Goal: Navigation & Orientation: Find specific page/section

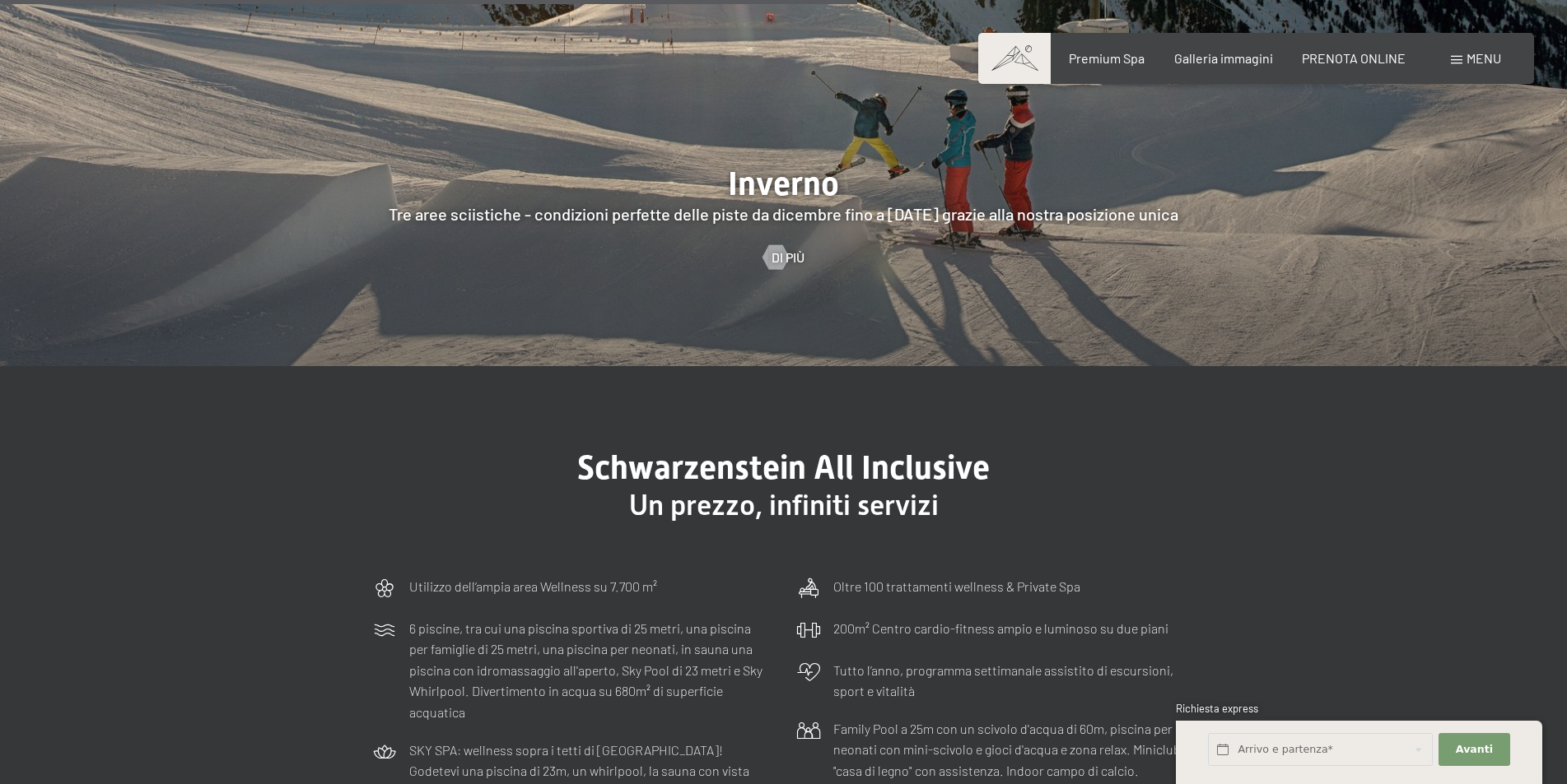
scroll to position [4526, 0]
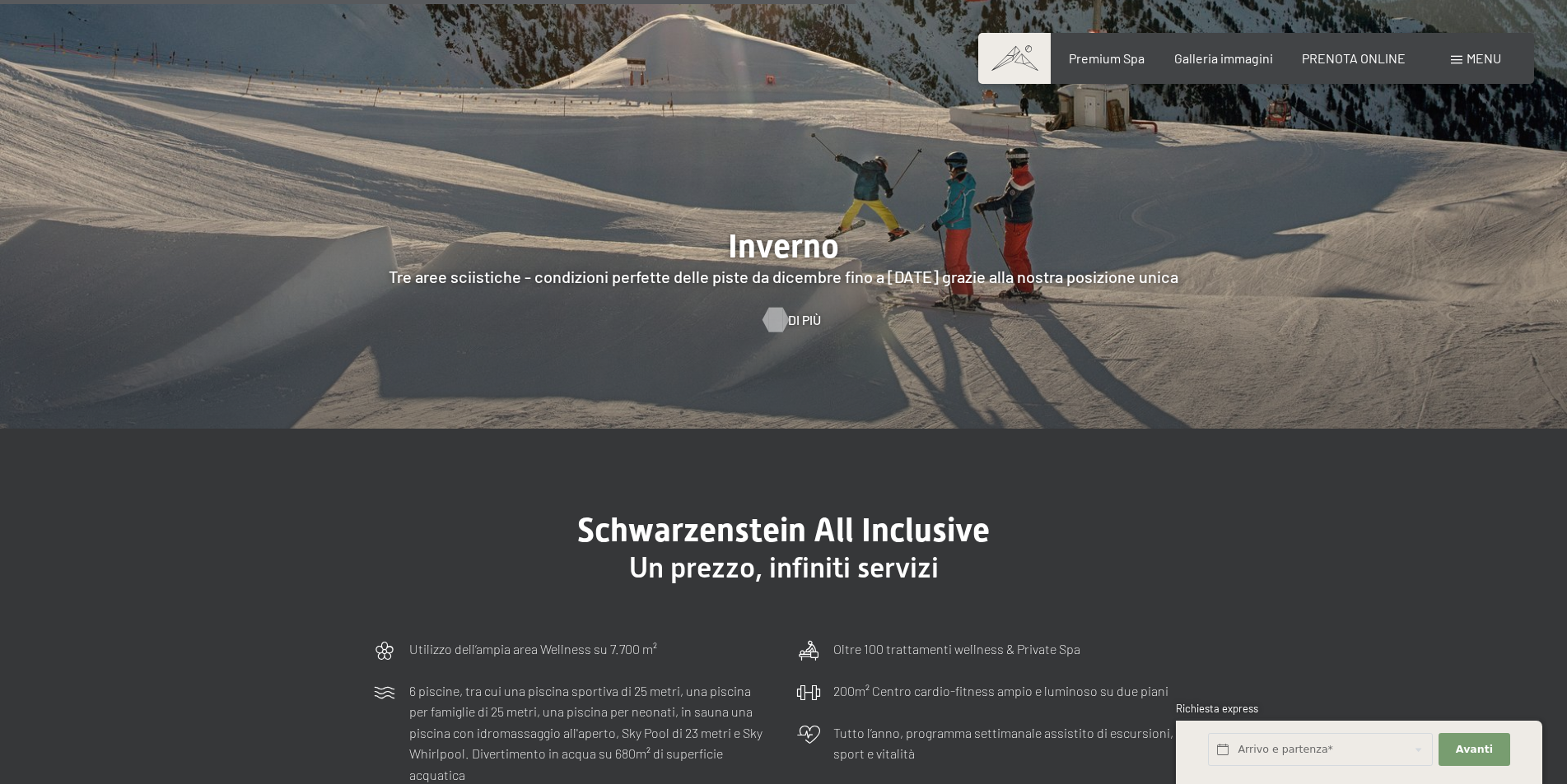
click at [783, 308] on div at bounding box center [775, 320] width 14 height 24
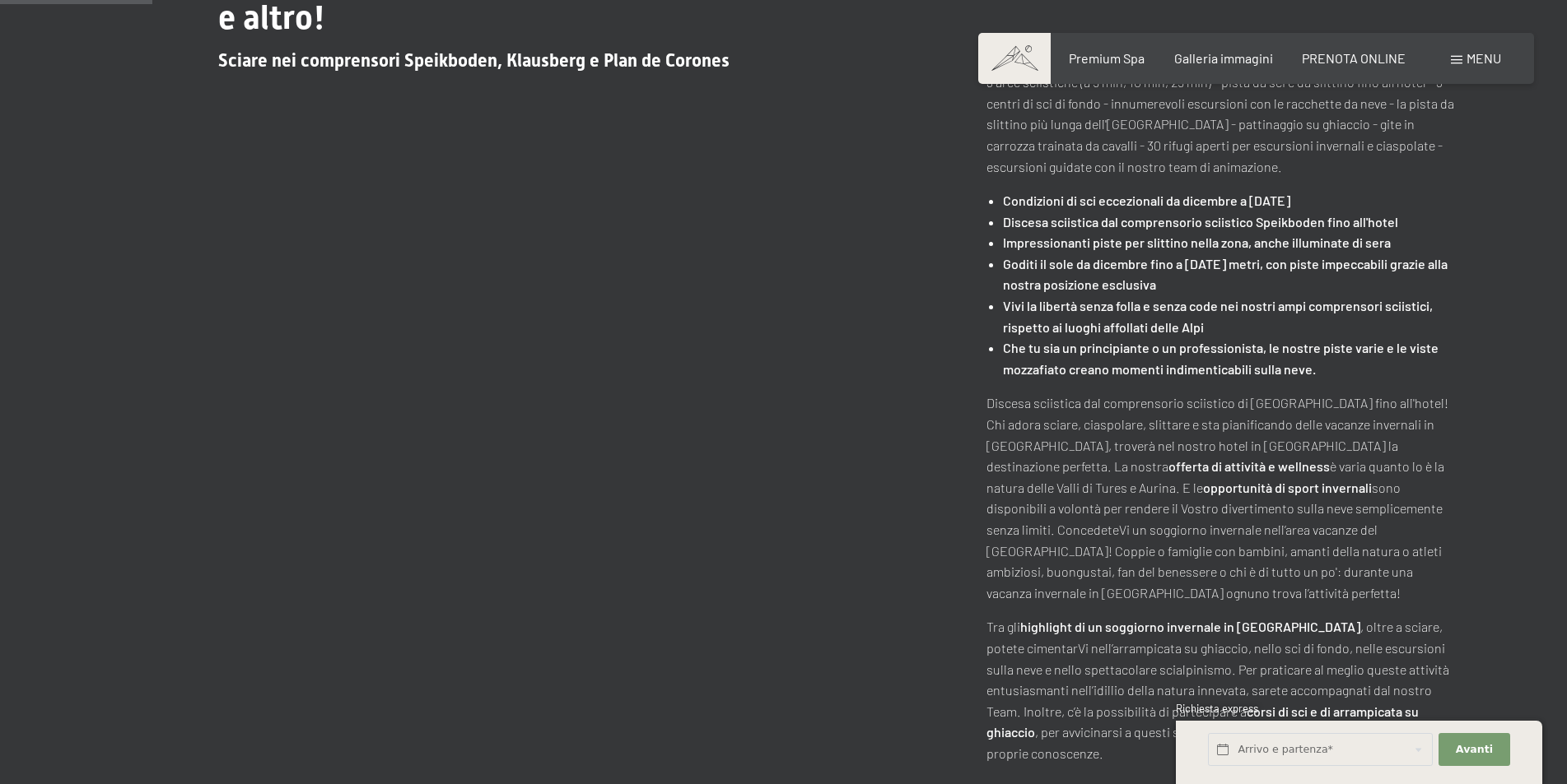
scroll to position [741, 0]
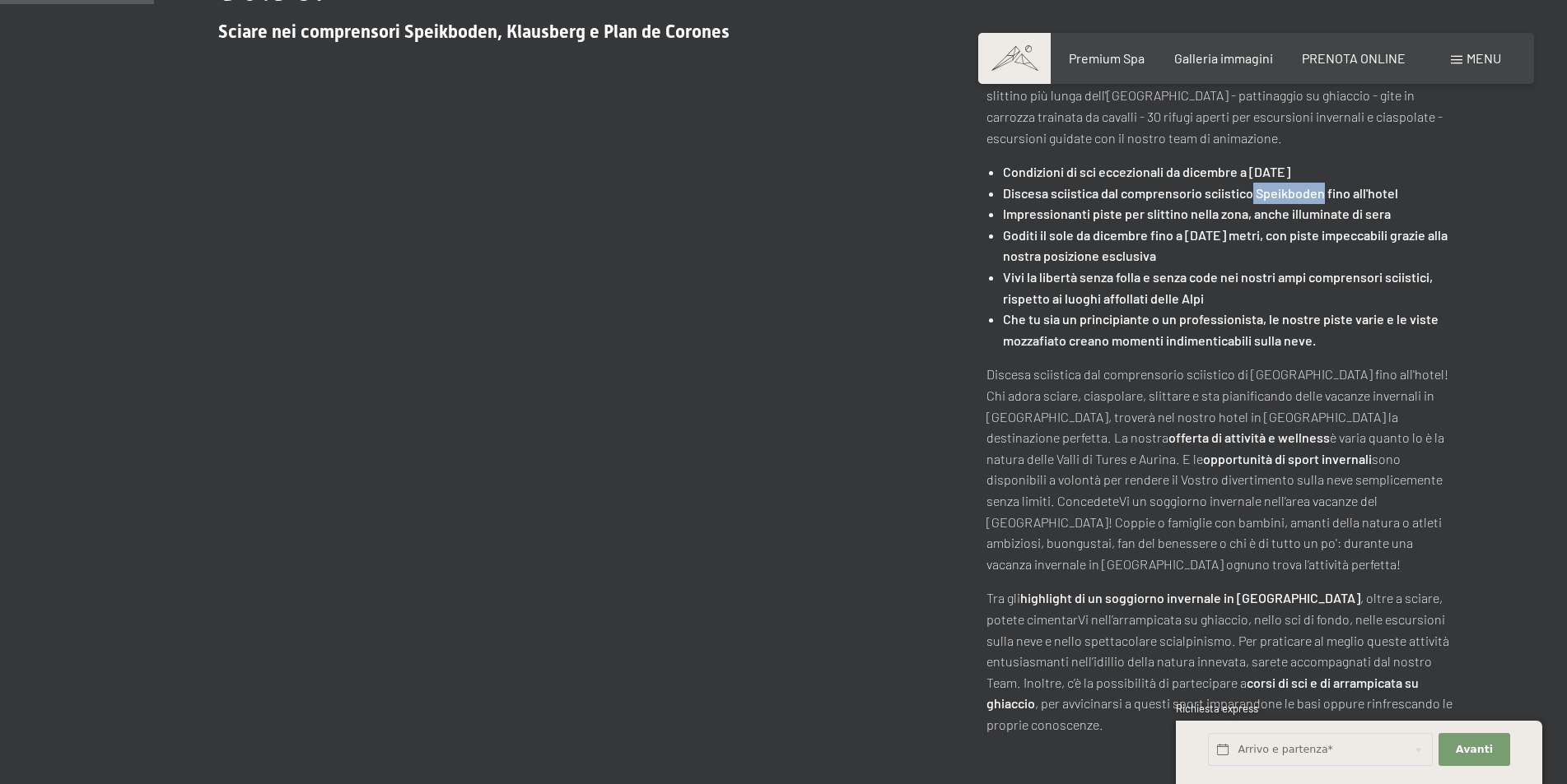
drag, startPoint x: 1325, startPoint y: 192, endPoint x: 1254, endPoint y: 195, distance: 71.1
click at [1254, 195] on strong "Discesa sciistica dal comprensorio sciistico Speikboden fino all'hotel" at bounding box center [1200, 192] width 395 height 15
copy strong "Speikboden"
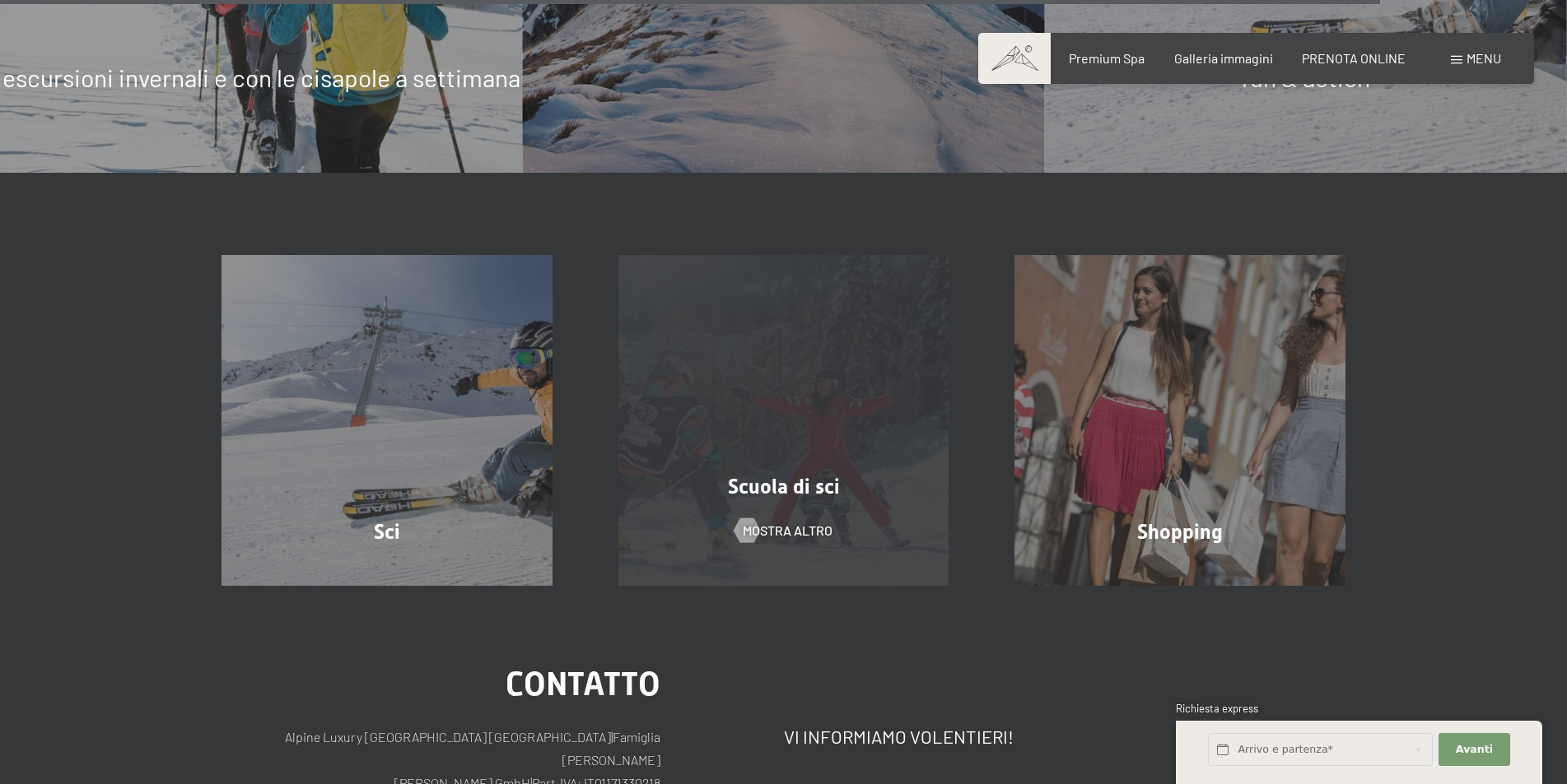
scroll to position [5596, 0]
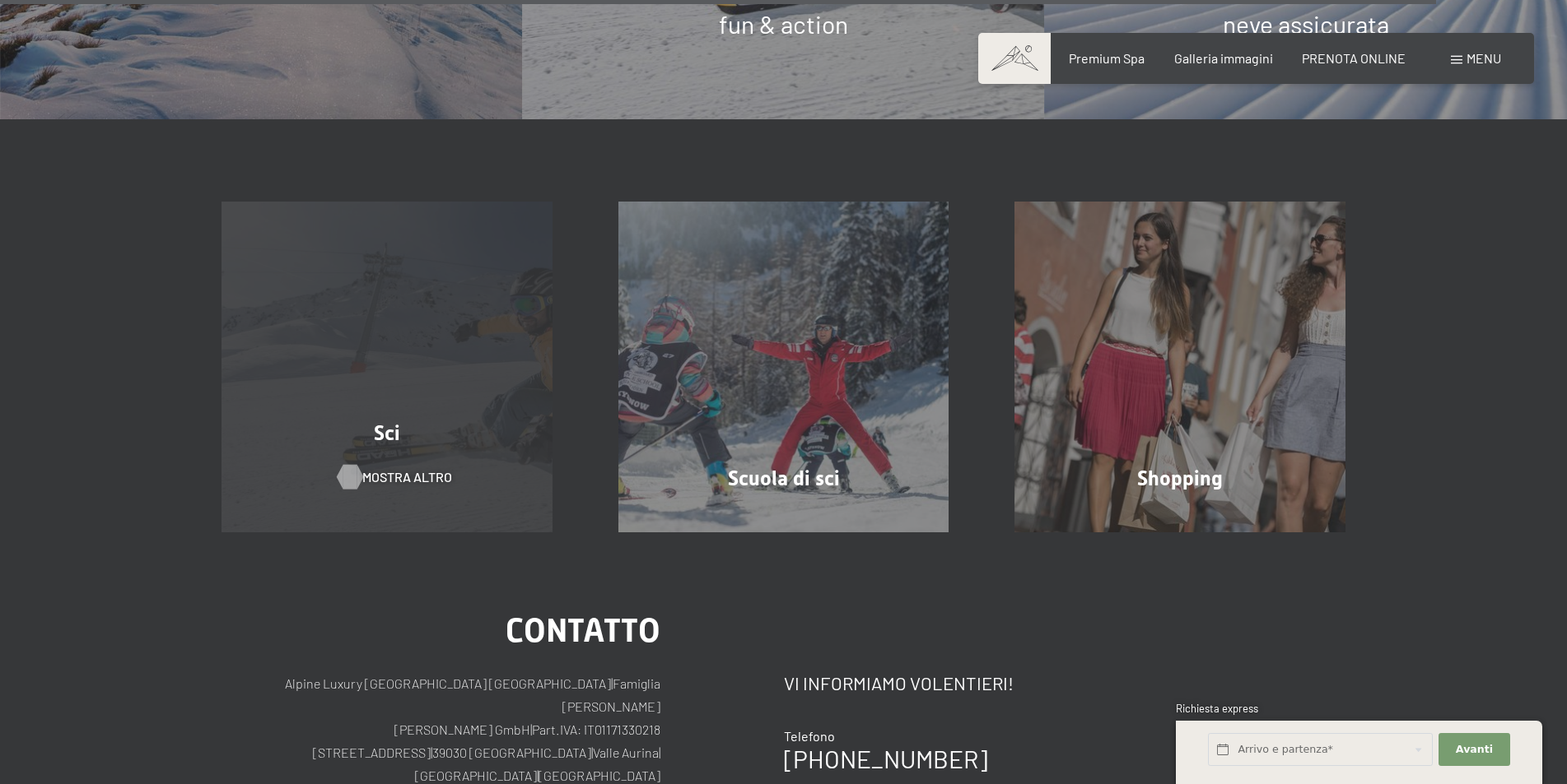
click at [394, 472] on span "mostra altro" at bounding box center [407, 477] width 90 height 18
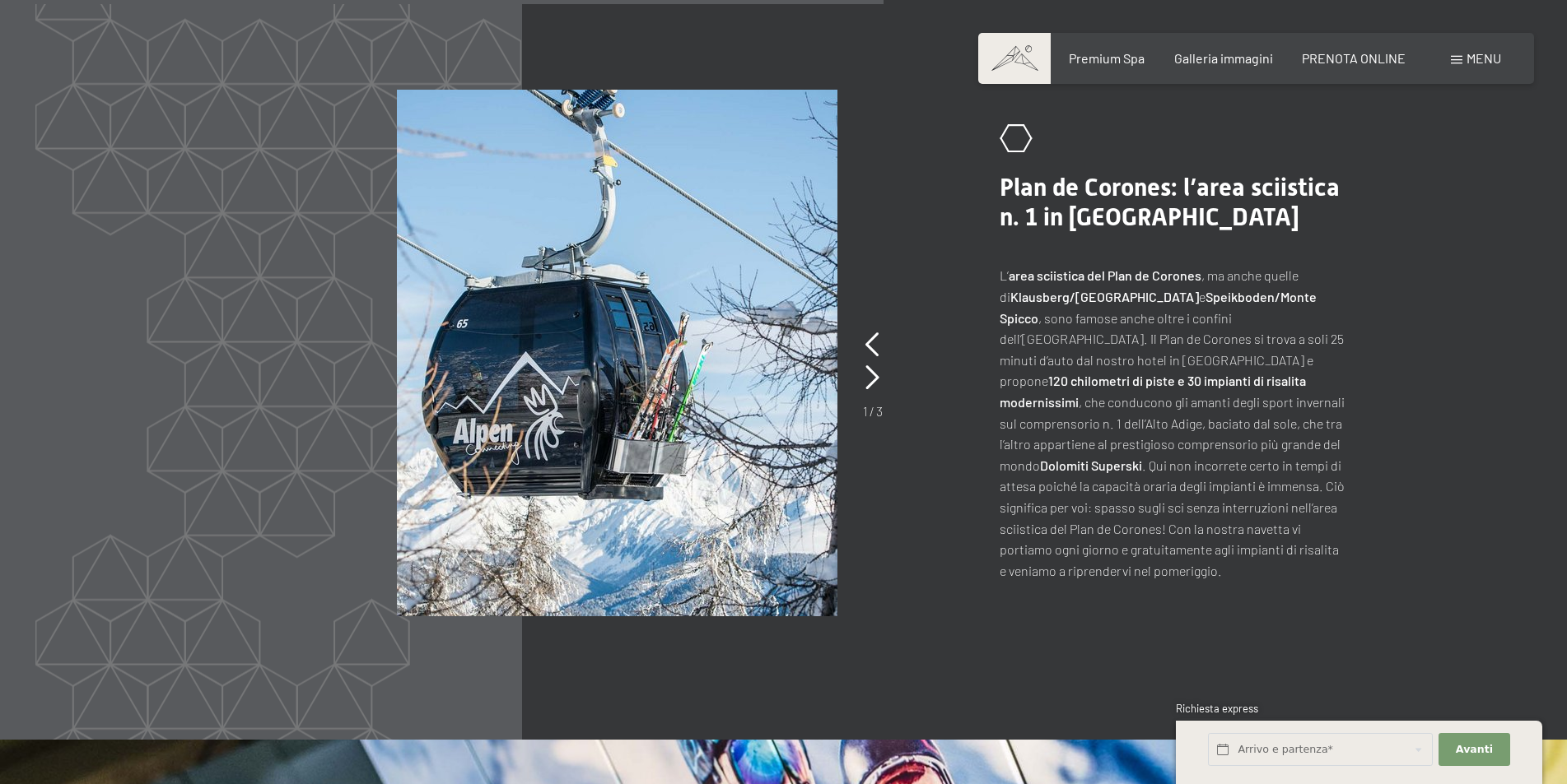
scroll to position [2797, 0]
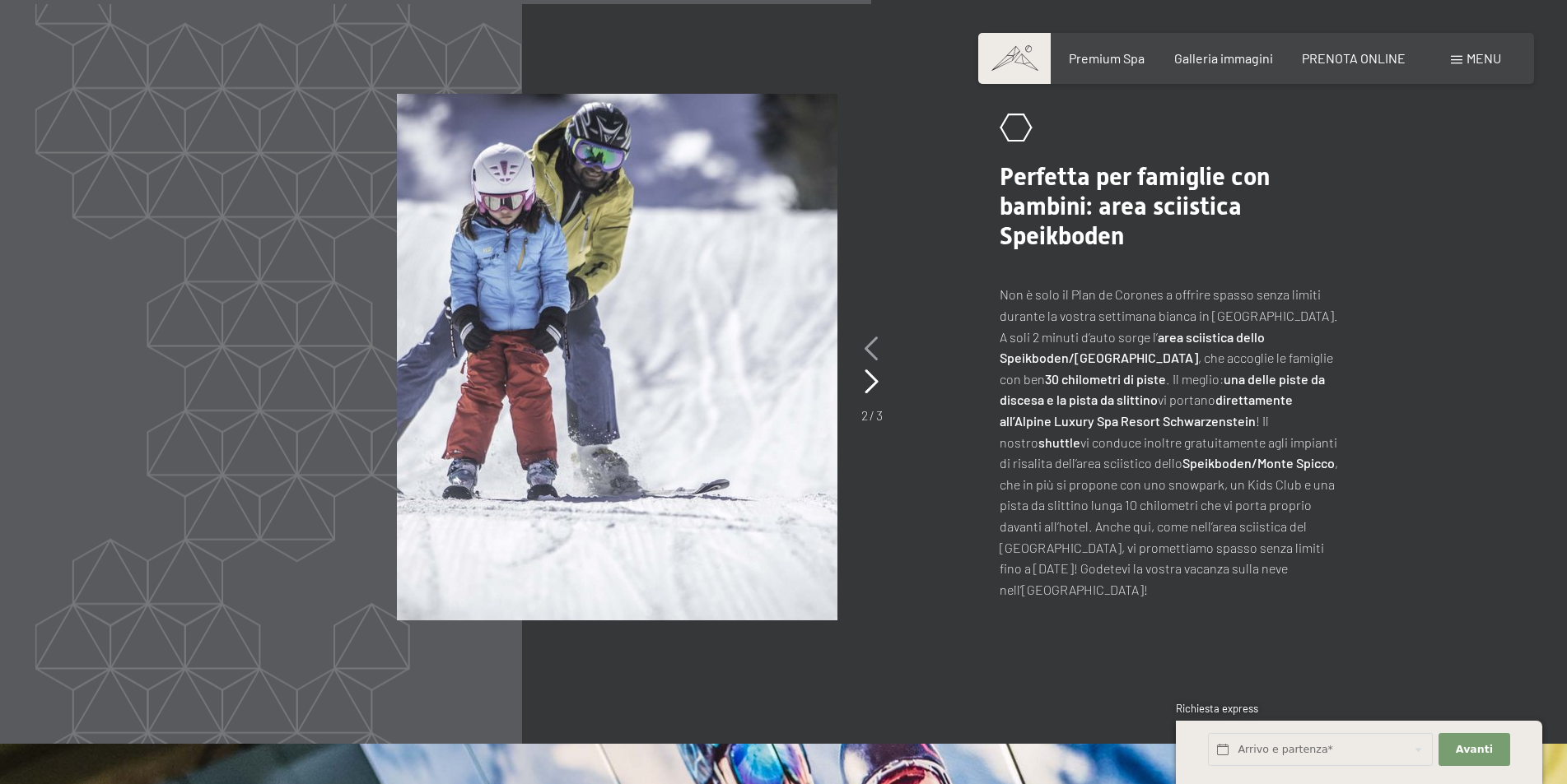
click at [867, 337] on icon at bounding box center [872, 348] width 14 height 24
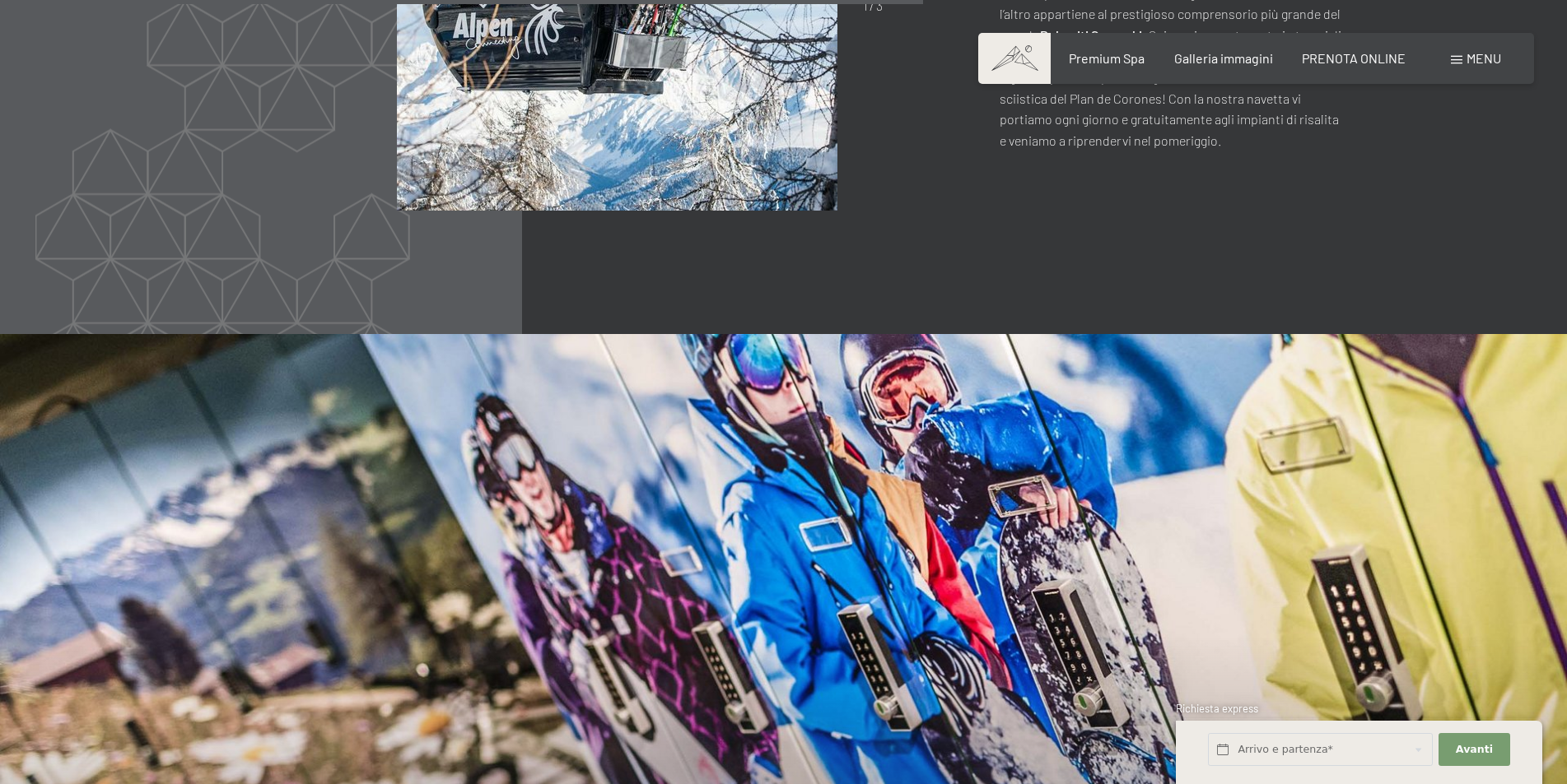
scroll to position [2963, 0]
